Goal: Task Accomplishment & Management: Manage account settings

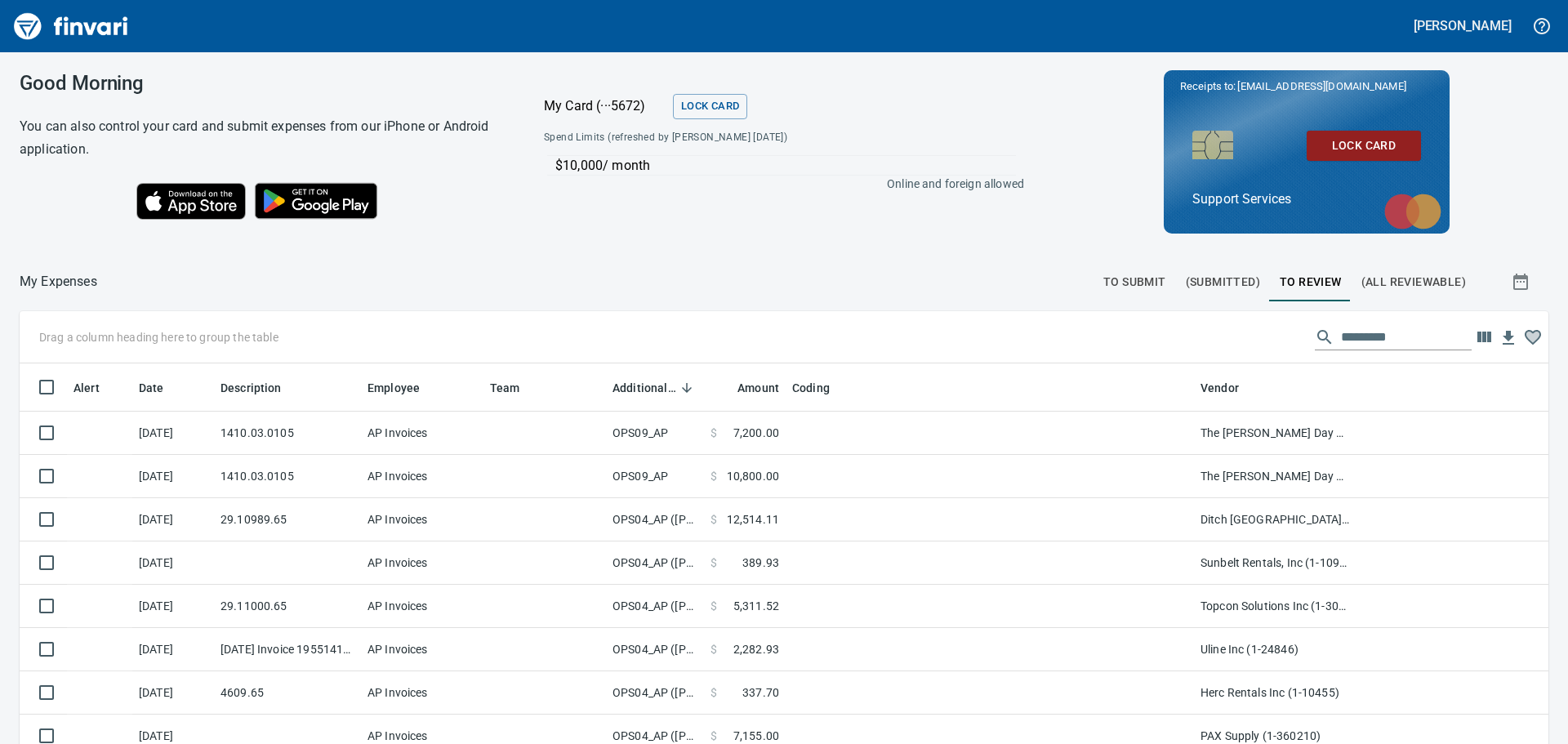
scroll to position [552, 1492]
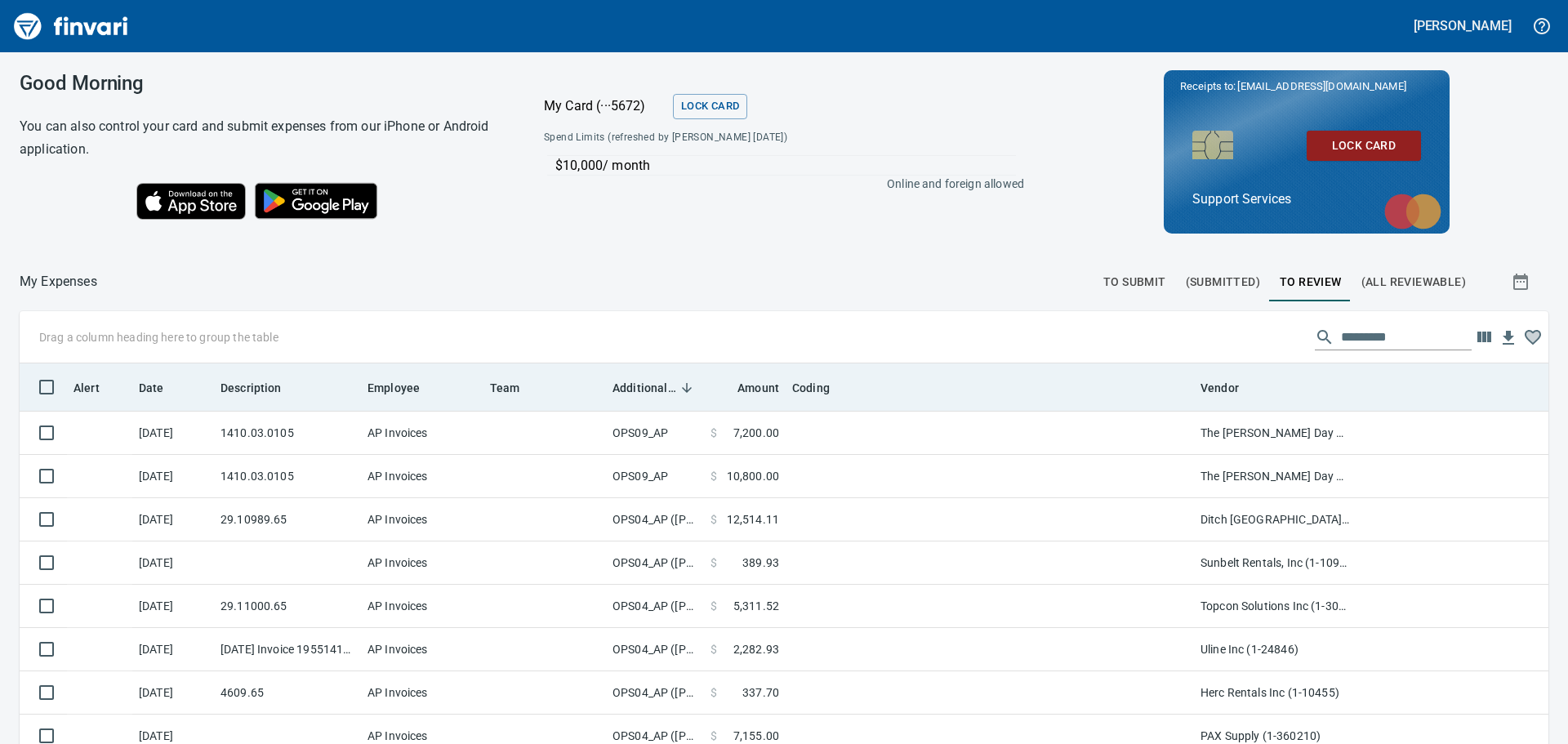
click at [645, 396] on th "Additional Reviewer" at bounding box center [655, 386] width 98 height 47
click at [645, 386] on span "Additional Reviewer" at bounding box center [644, 387] width 64 height 19
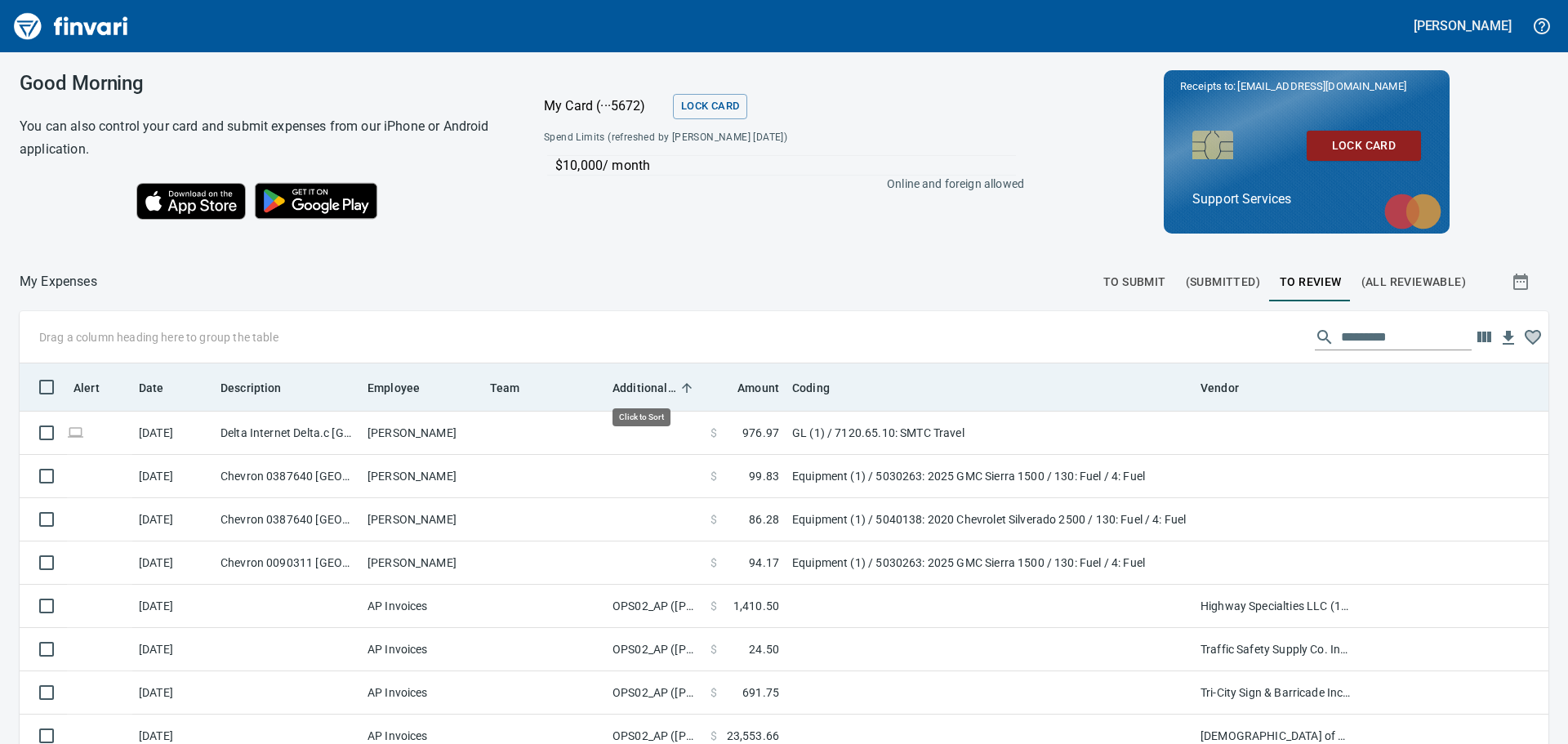
click at [645, 386] on span "Additional Reviewer" at bounding box center [644, 387] width 64 height 19
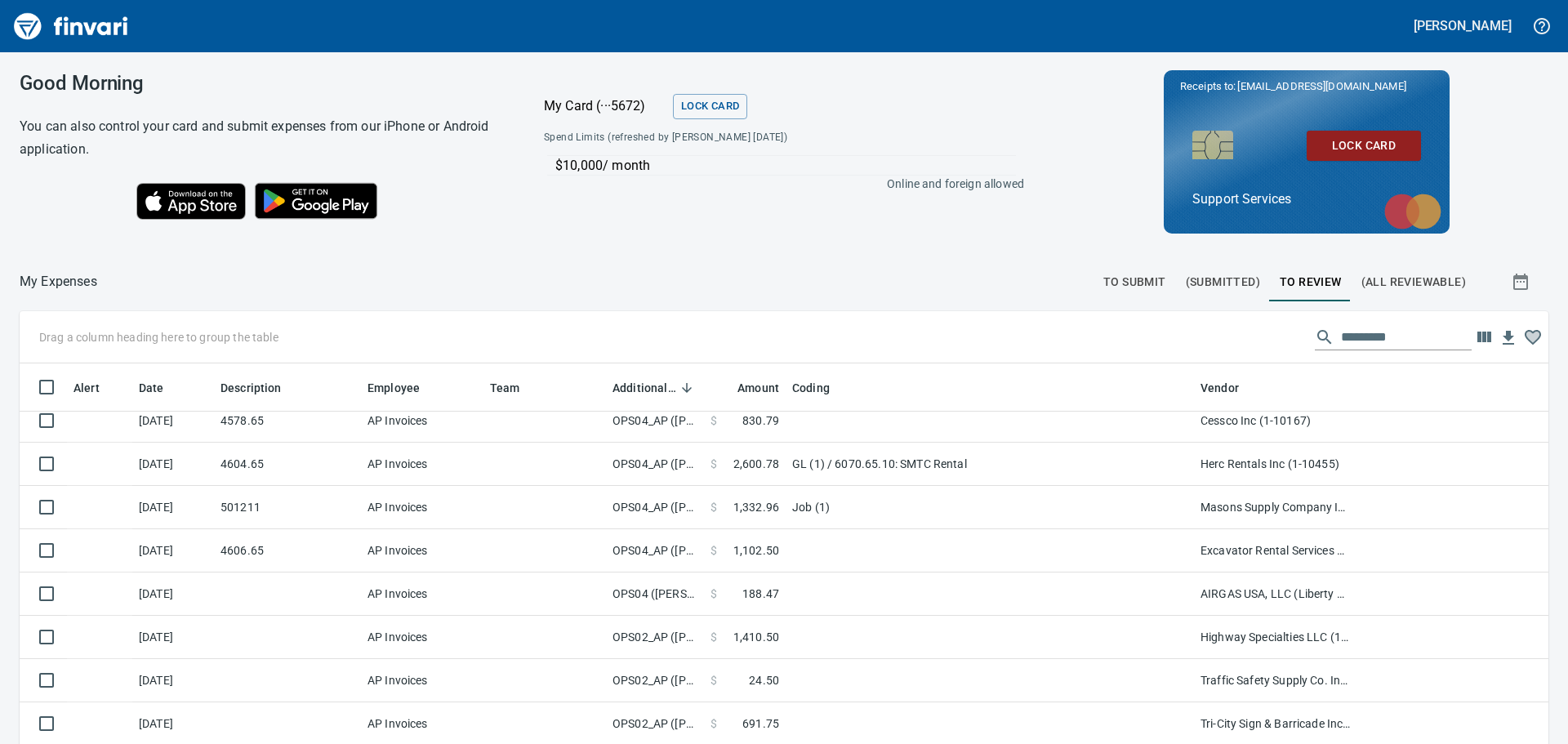
scroll to position [490, 0]
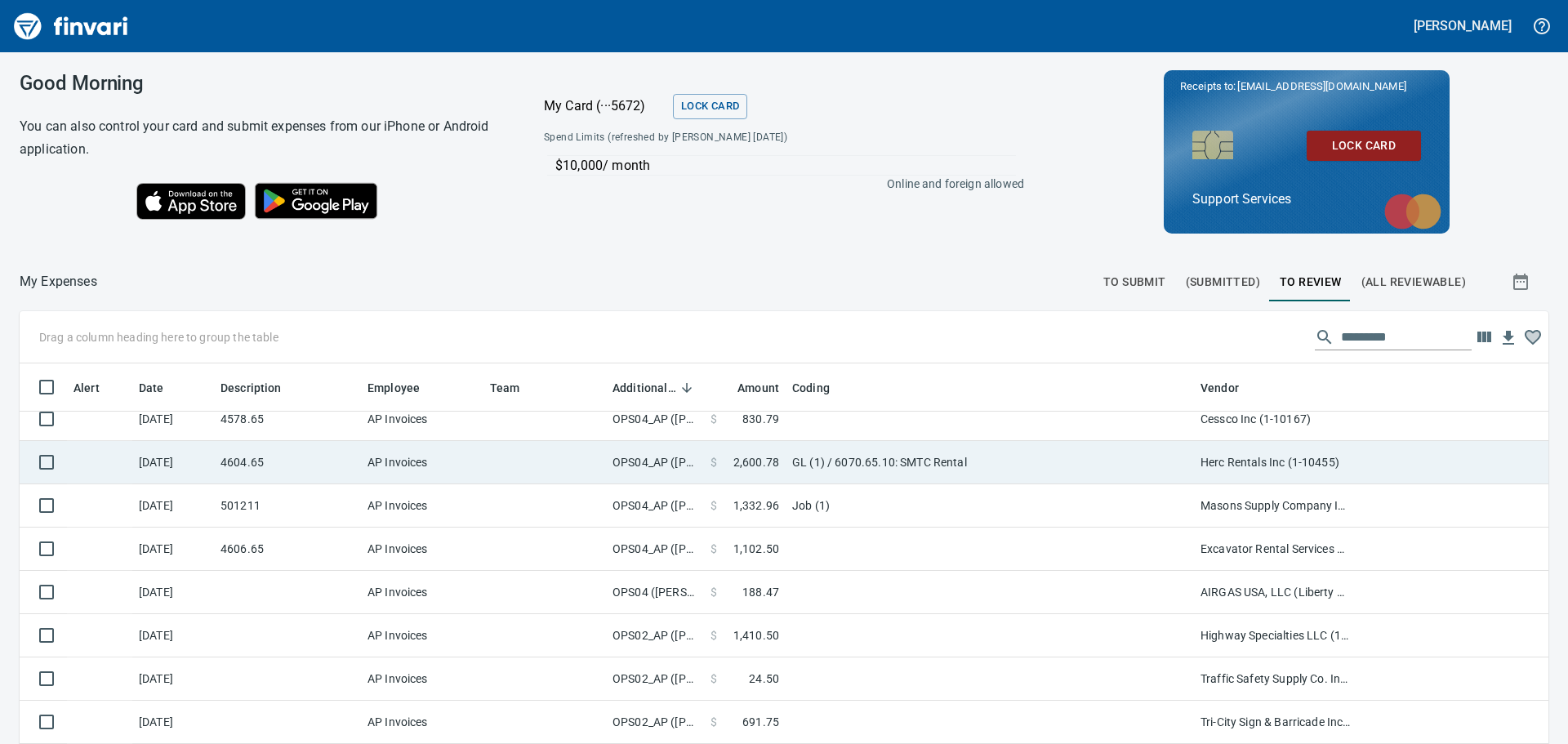
click at [803, 465] on td "GL (1) / 6070.65.10: SMTC Rental" at bounding box center [990, 462] width 409 height 43
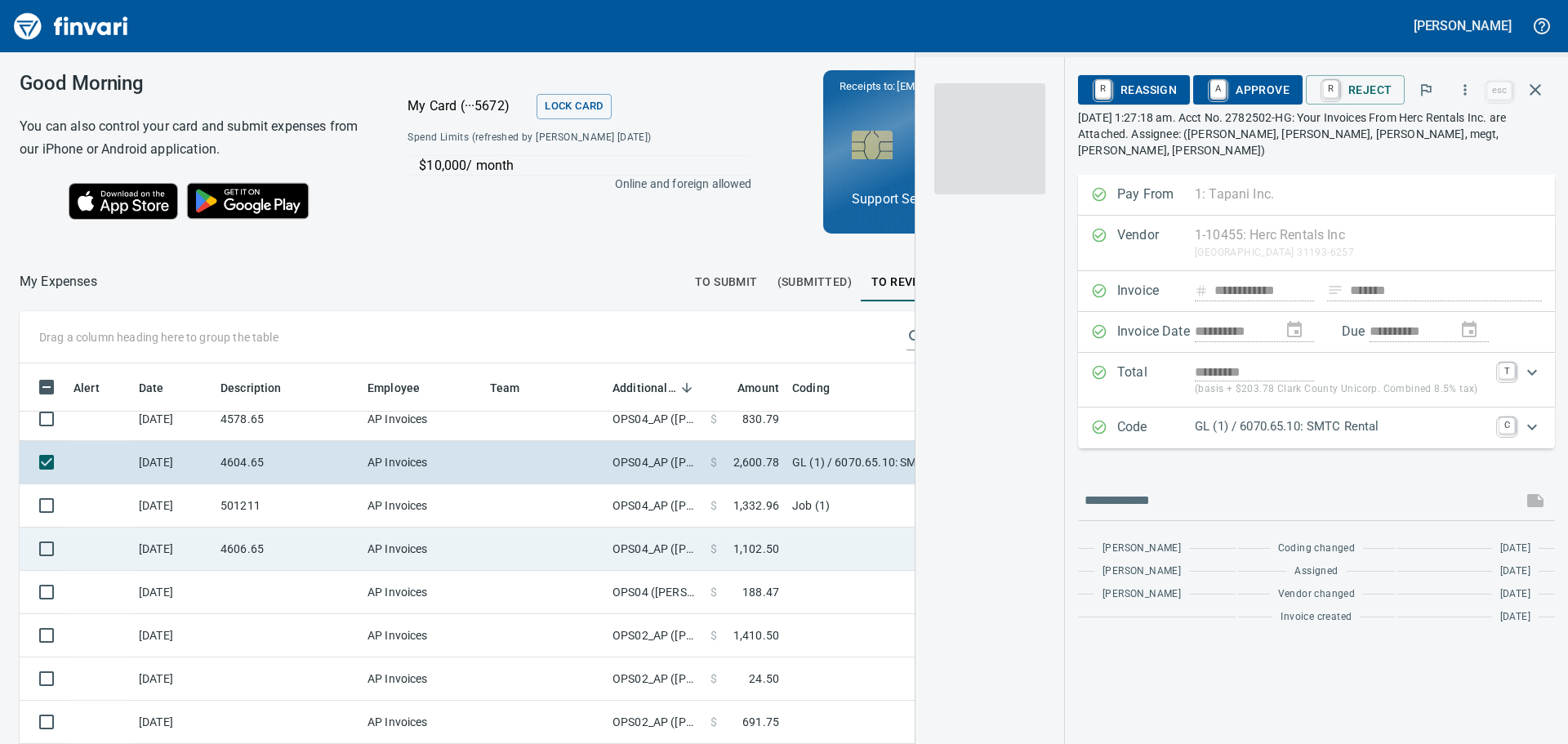
scroll to position [540, 1084]
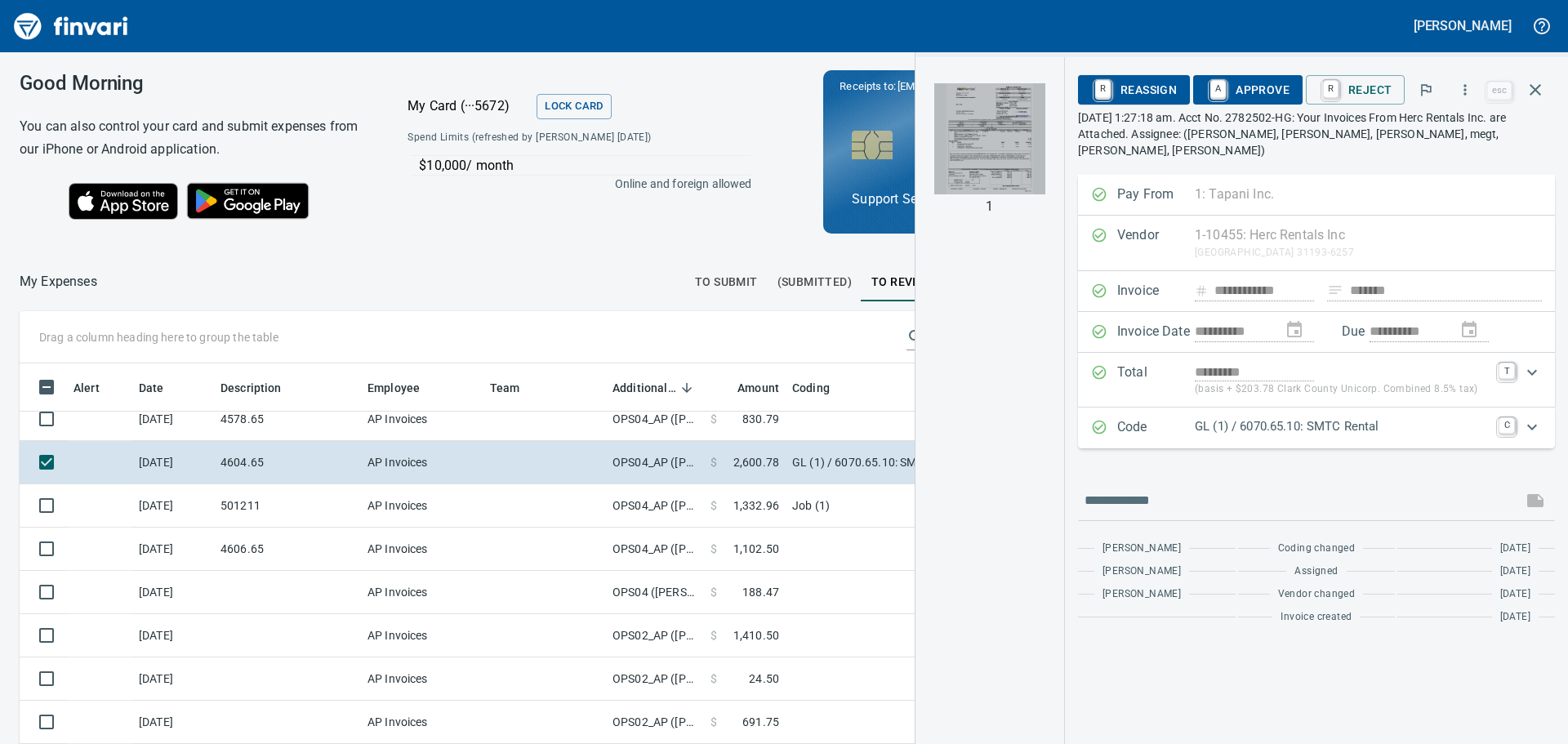
click at [1003, 139] on img "button" at bounding box center [990, 139] width 111 height 111
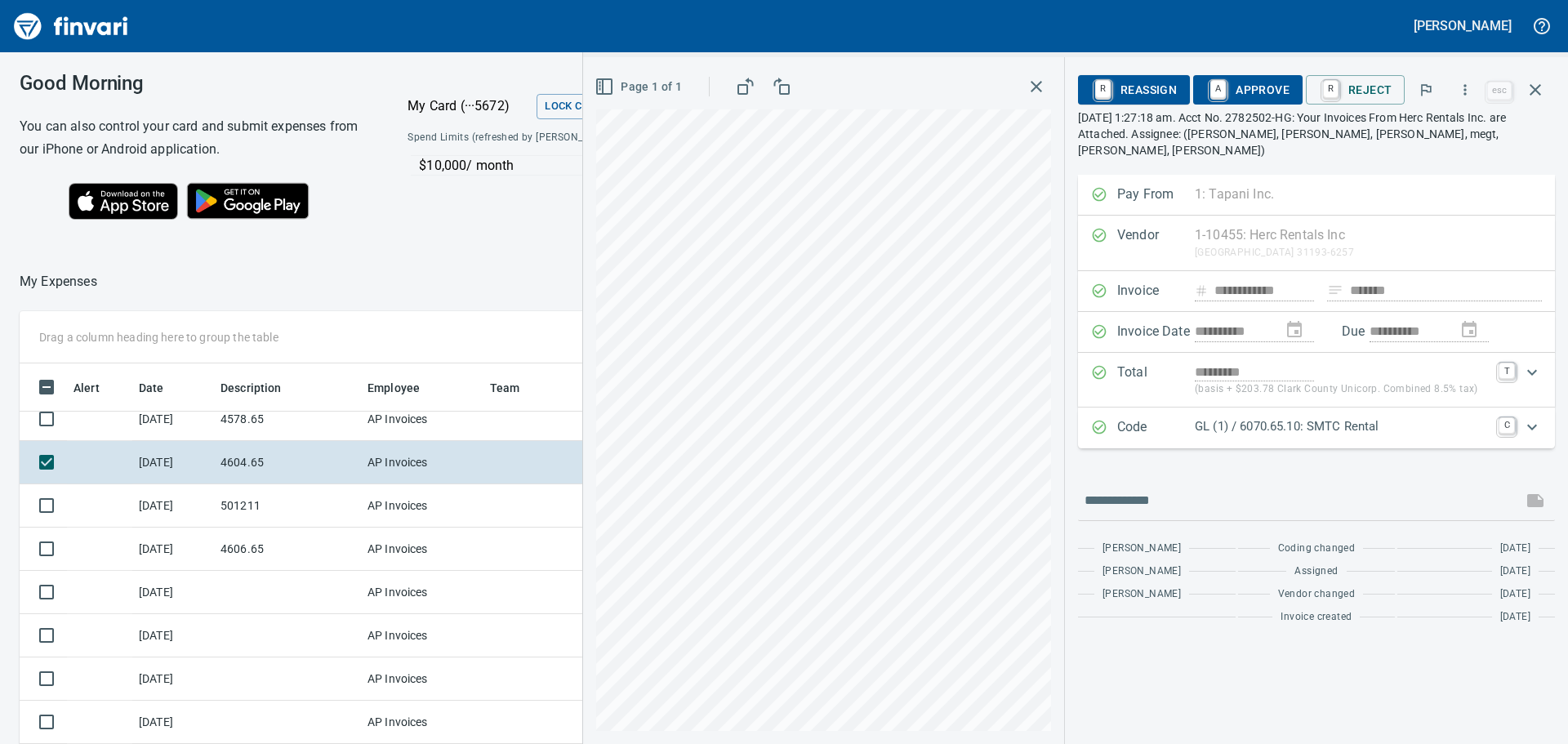
click at [1040, 94] on icon "button" at bounding box center [1035, 86] width 19 height 19
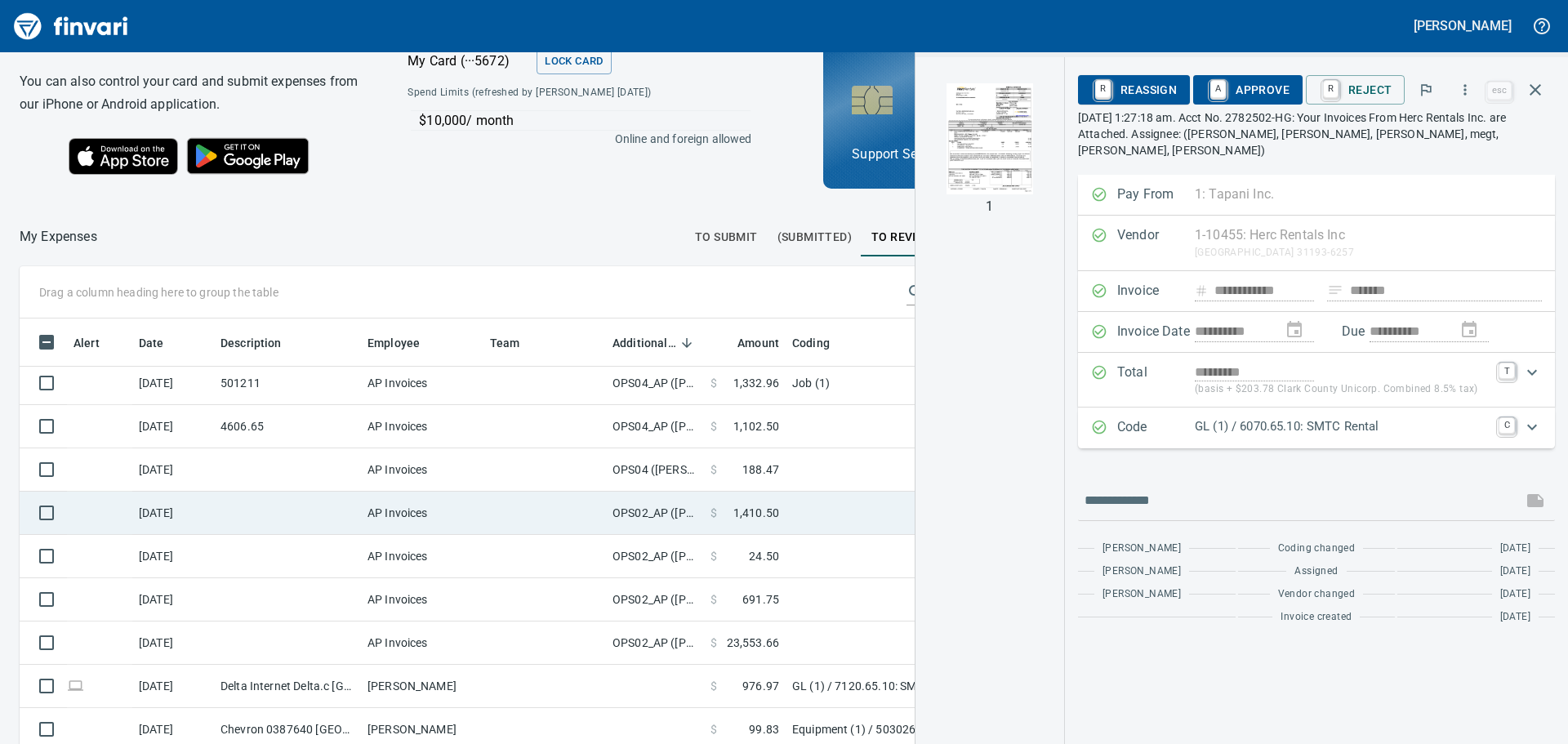
scroll to position [81, 0]
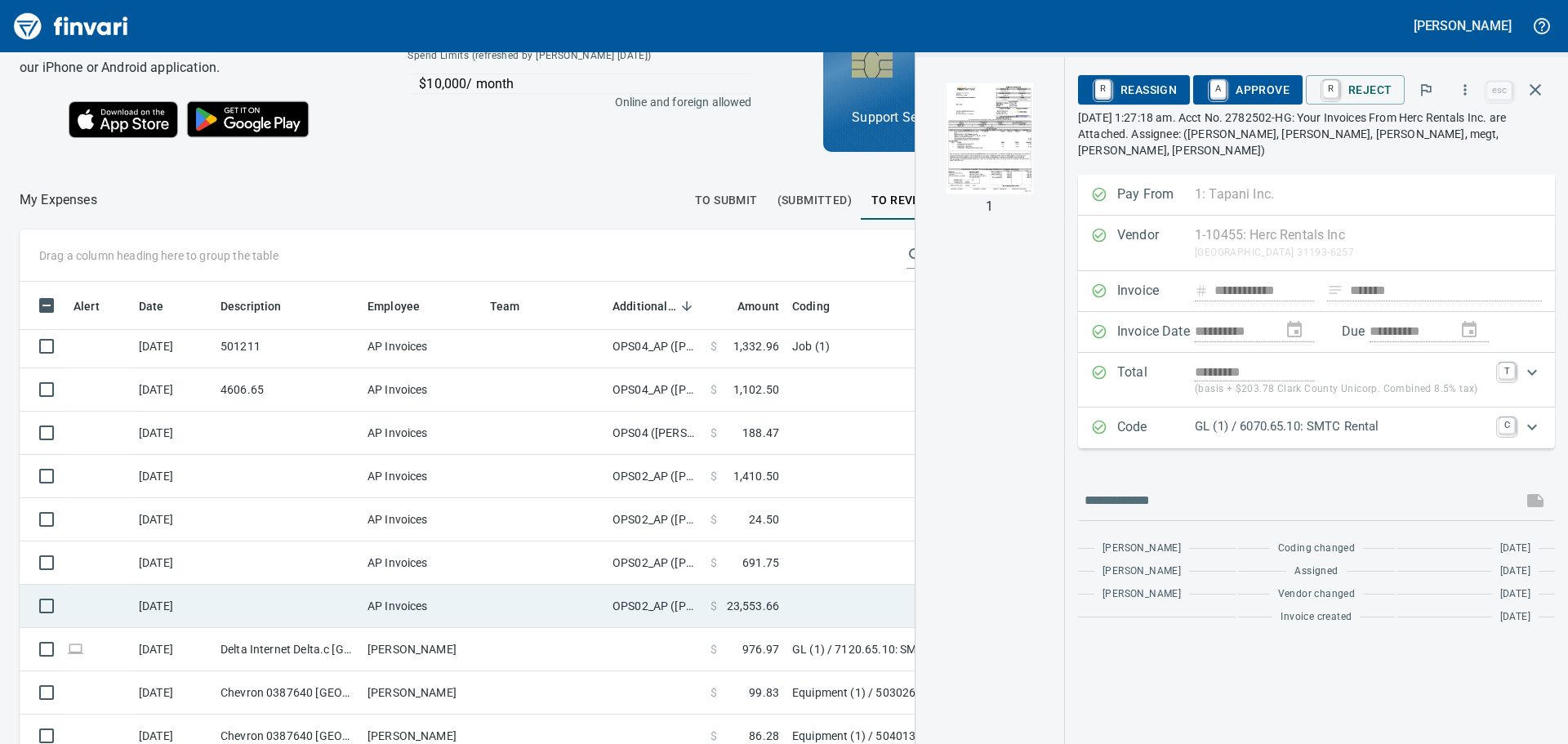
click at [536, 592] on td at bounding box center [545, 606] width 123 height 43
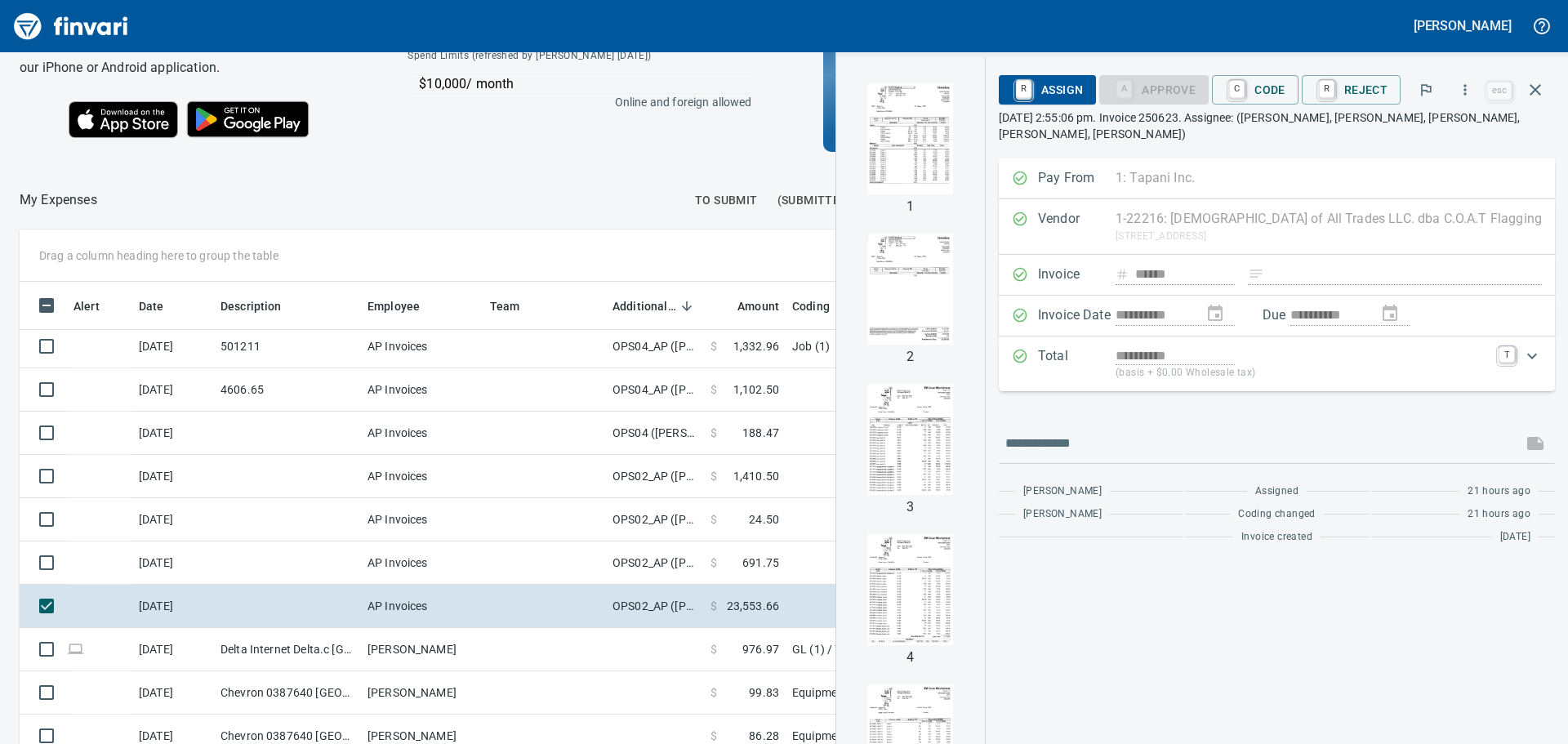
click at [932, 450] on img "button" at bounding box center [911, 439] width 111 height 111
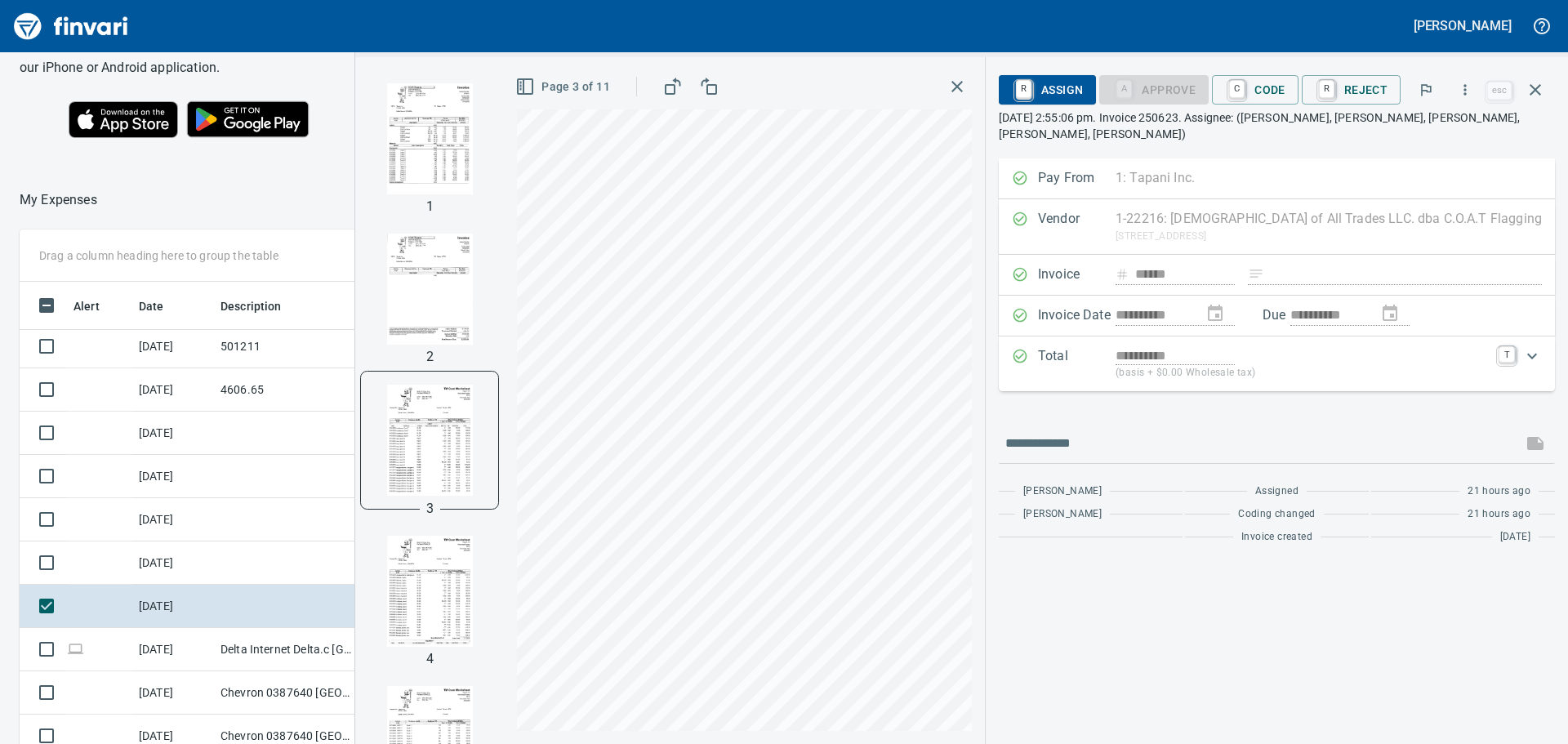
click at [450, 247] on img "button" at bounding box center [430, 289] width 111 height 111
click at [458, 137] on img "button" at bounding box center [430, 139] width 111 height 111
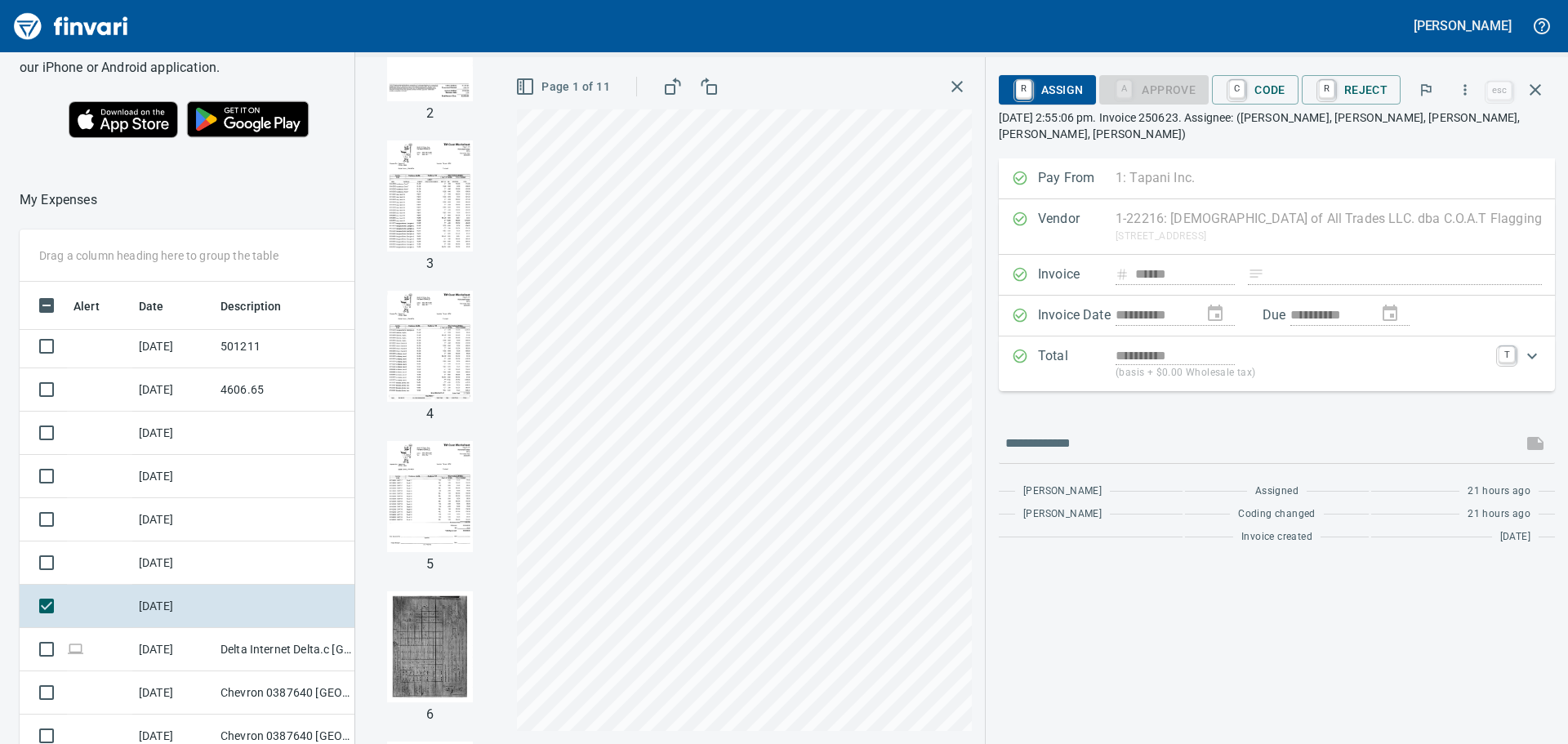
click at [452, 601] on img "button" at bounding box center [430, 647] width 111 height 111
click at [967, 86] on icon "button" at bounding box center [957, 86] width 19 height 19
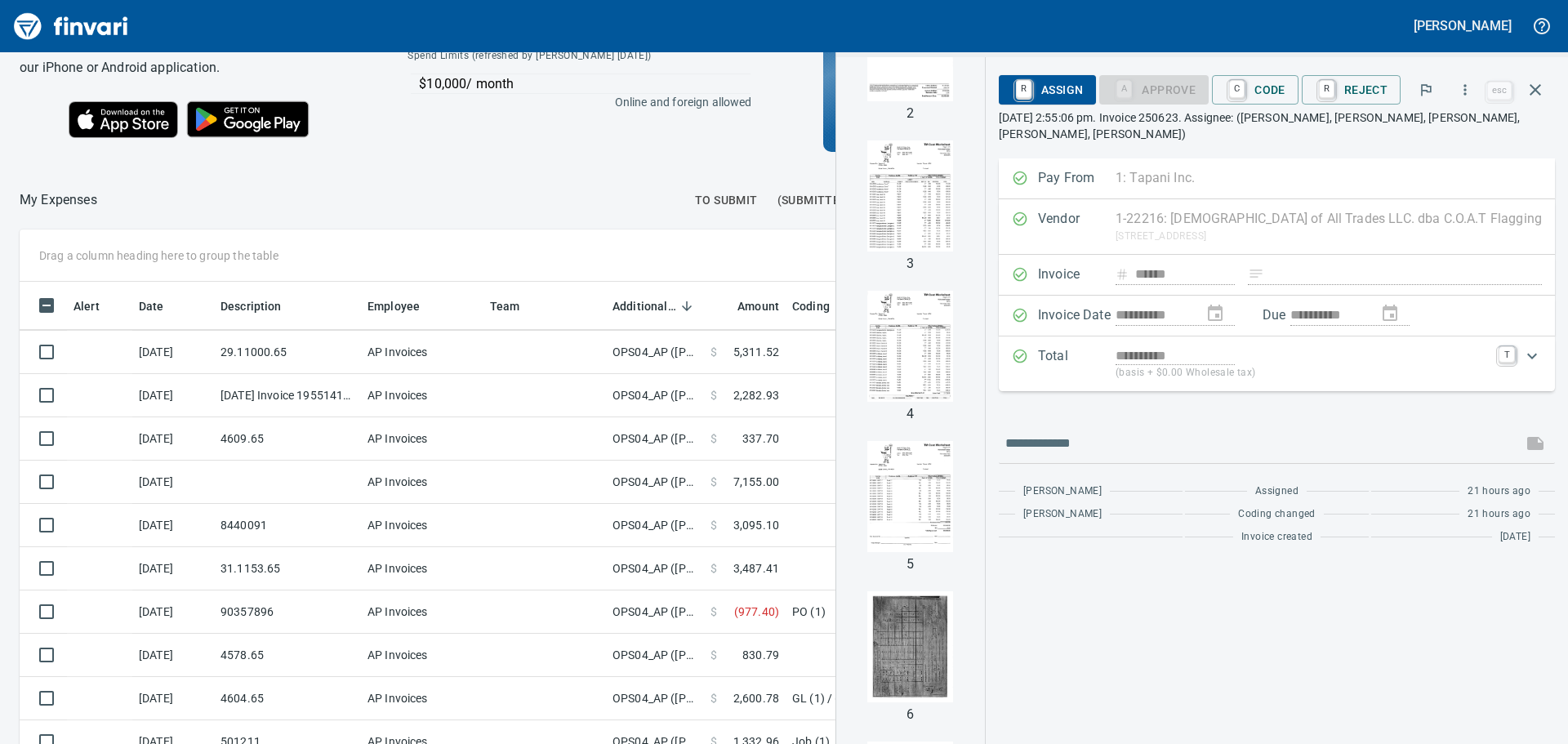
scroll to position [171, 0]
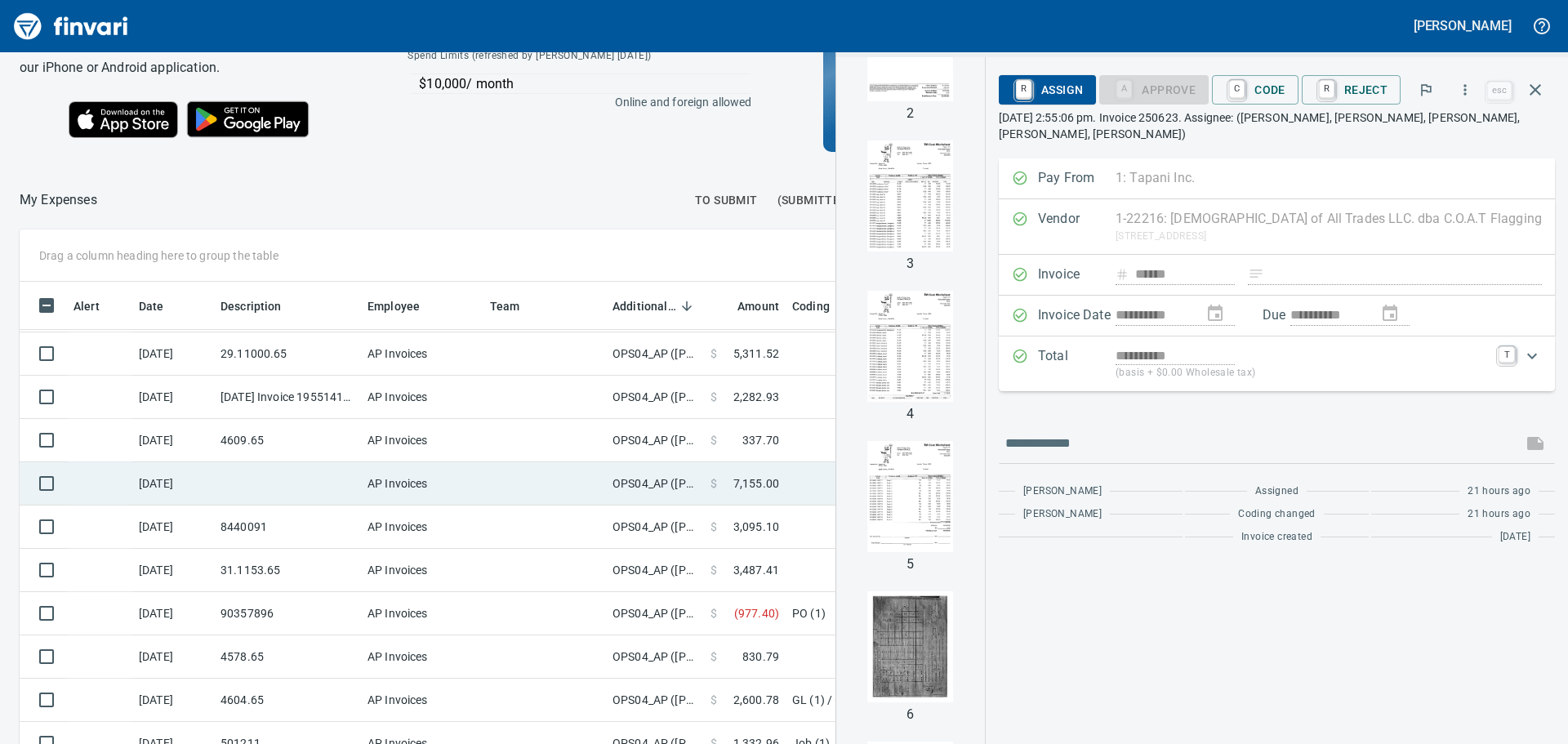
click at [747, 482] on span "7,155.00" at bounding box center [755, 483] width 45 height 17
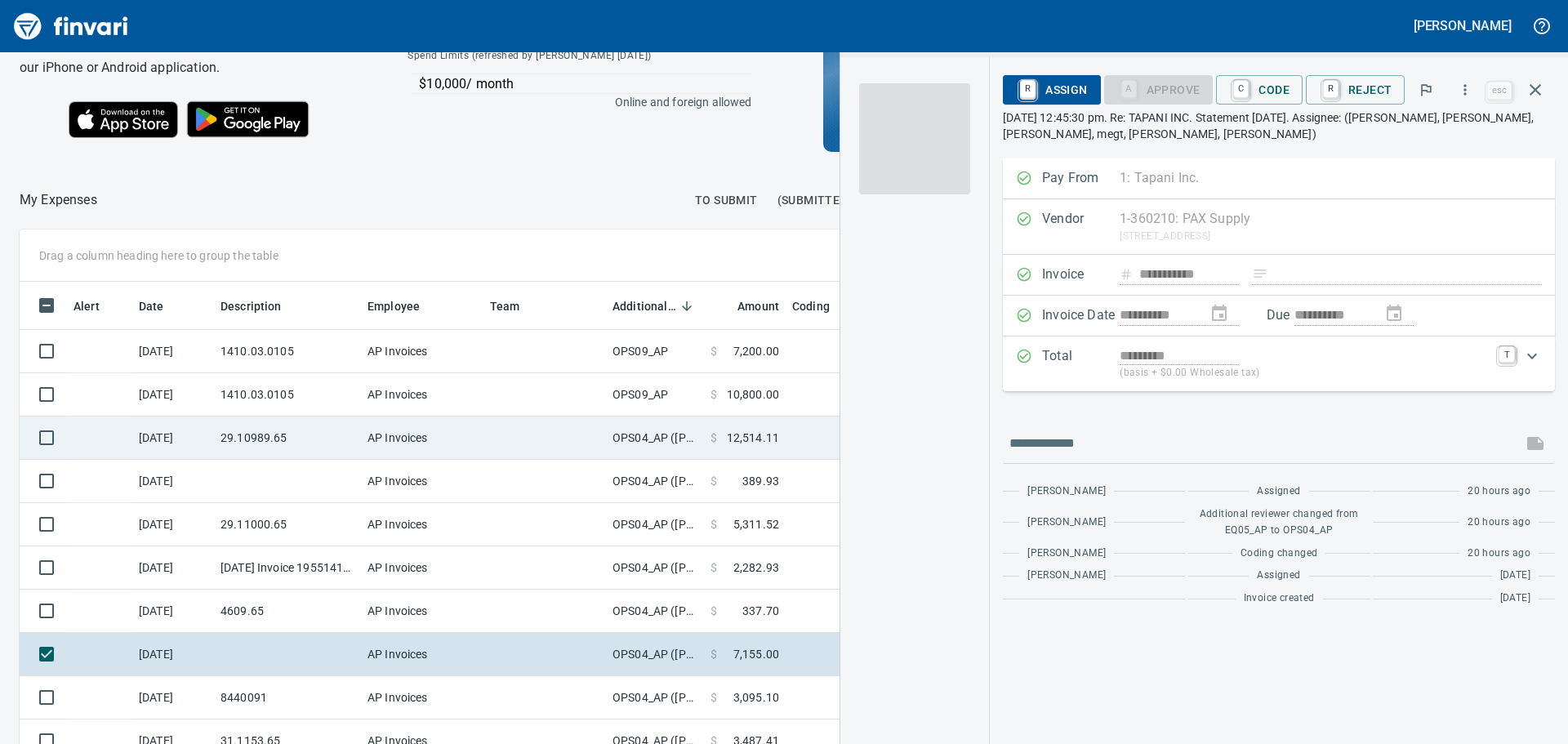
click at [781, 440] on td "$ 12,514.11" at bounding box center [745, 438] width 81 height 43
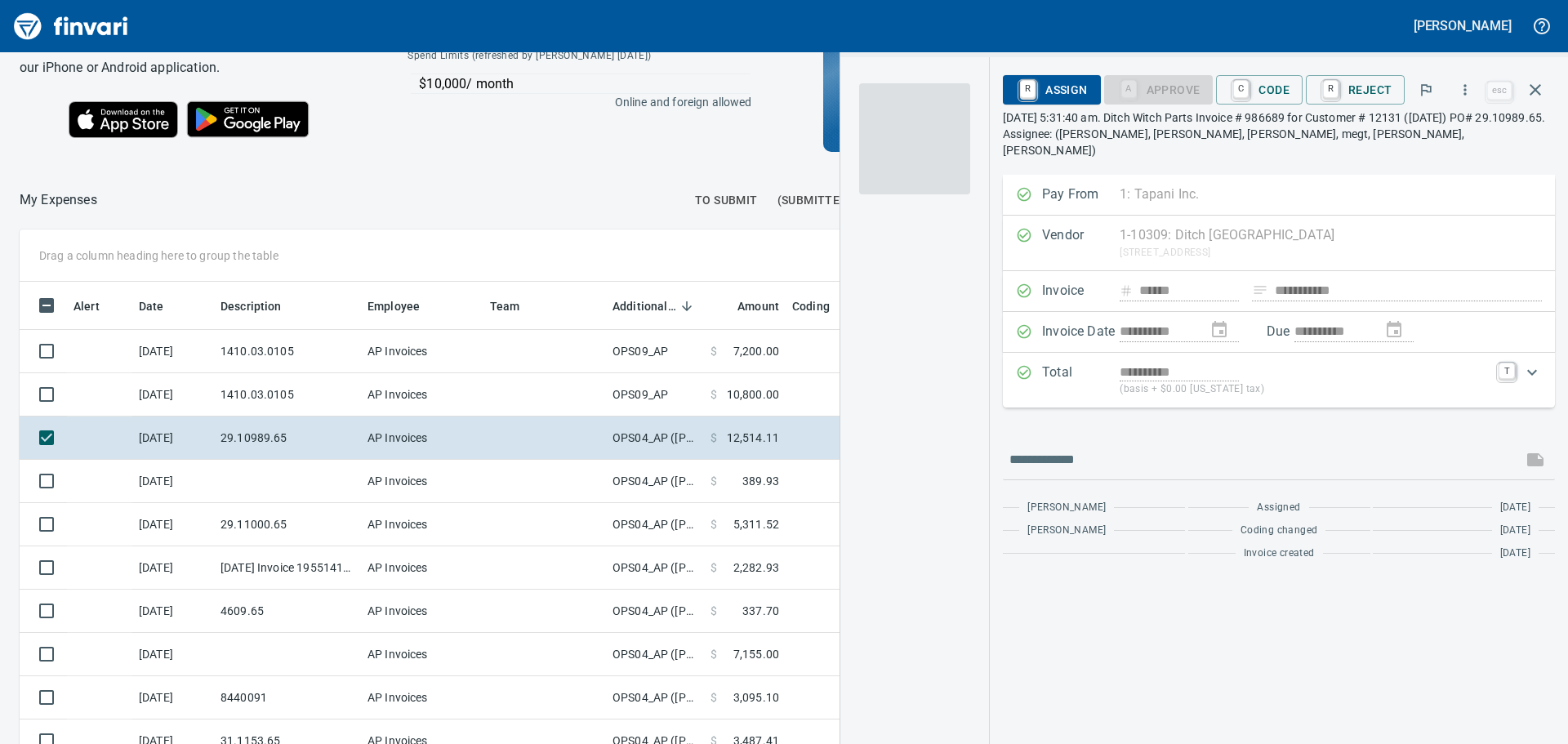
click at [923, 158] on span at bounding box center [914, 139] width 111 height 111
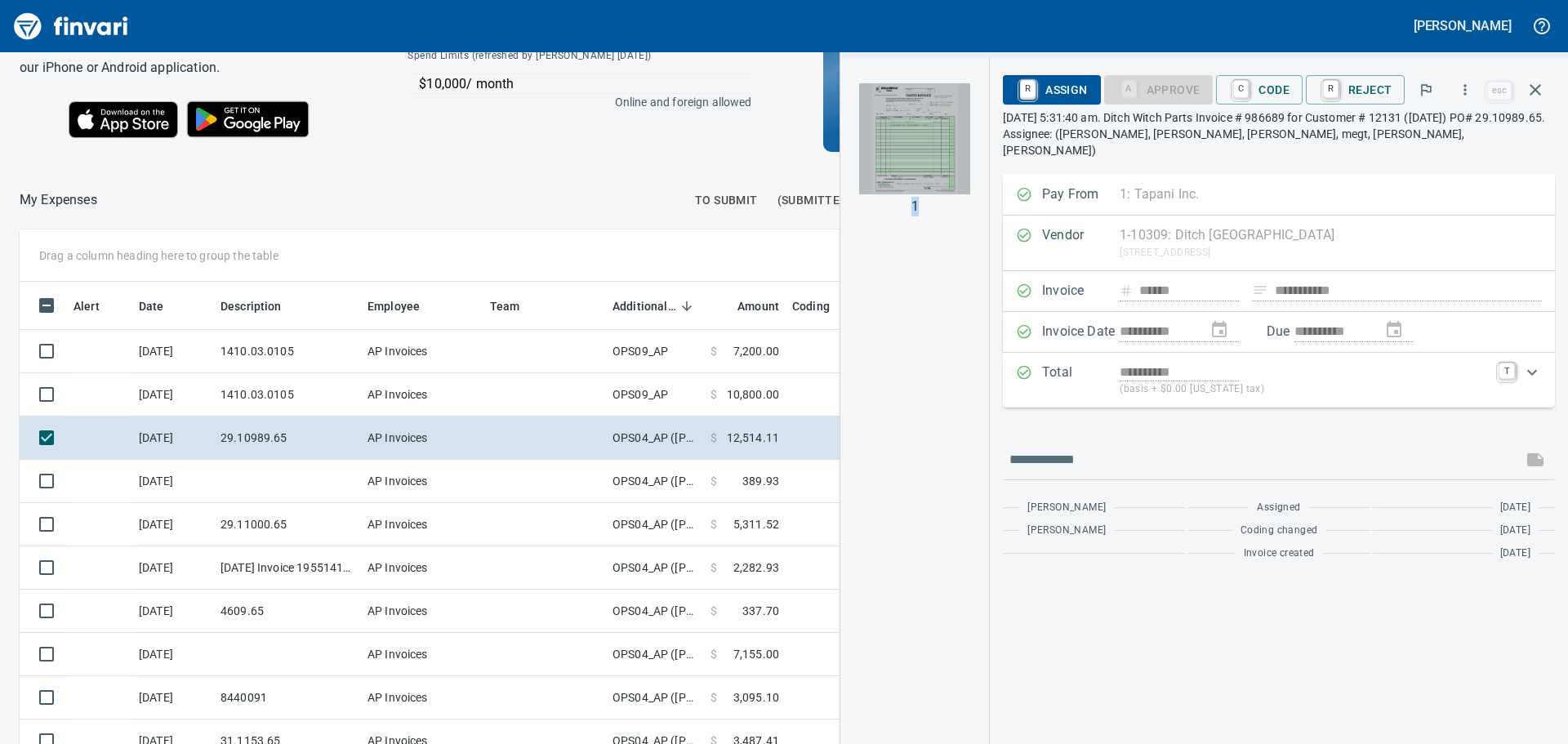
click at [928, 143] on img "button" at bounding box center [914, 139] width 111 height 111
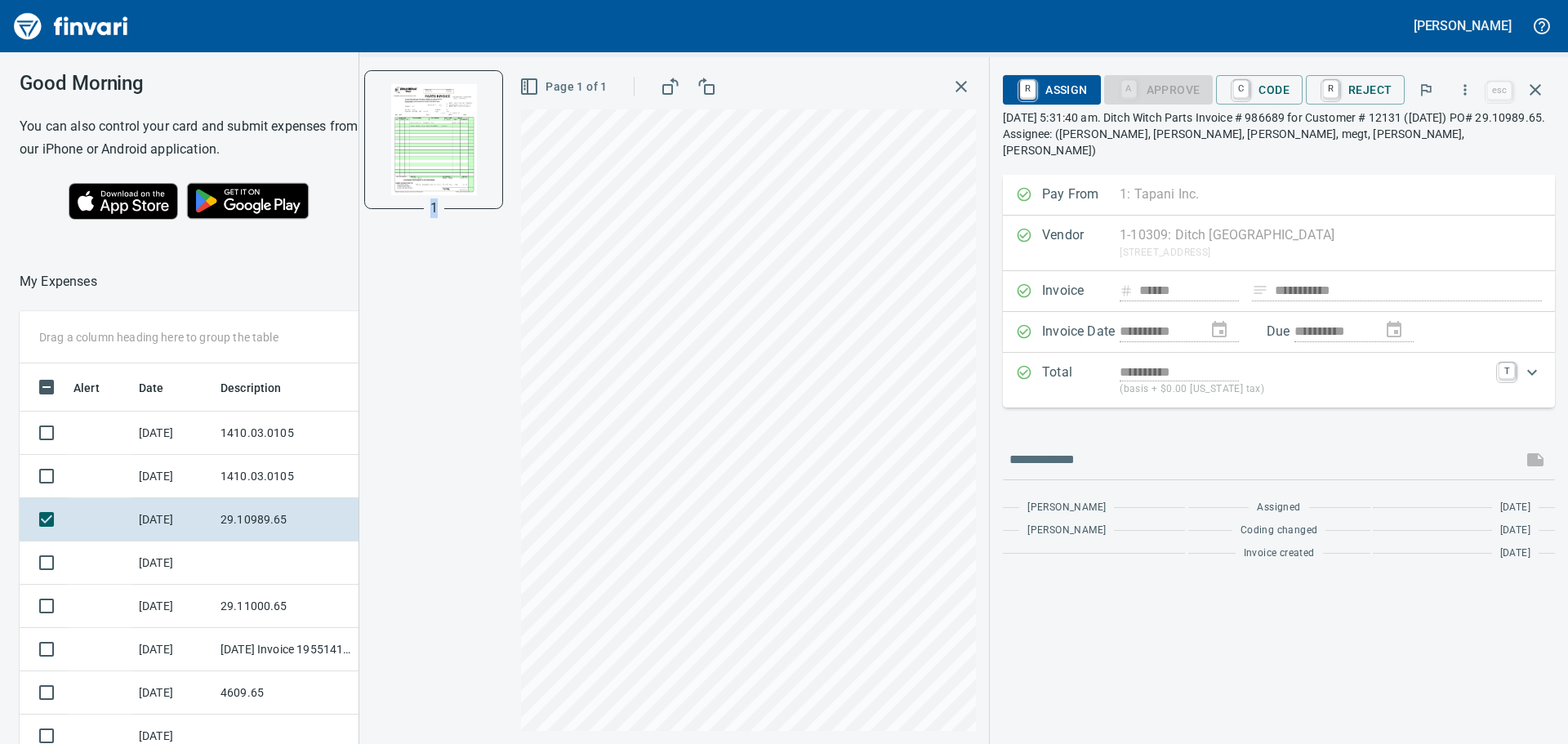
scroll to position [540, 1084]
